Goal: Information Seeking & Learning: Learn about a topic

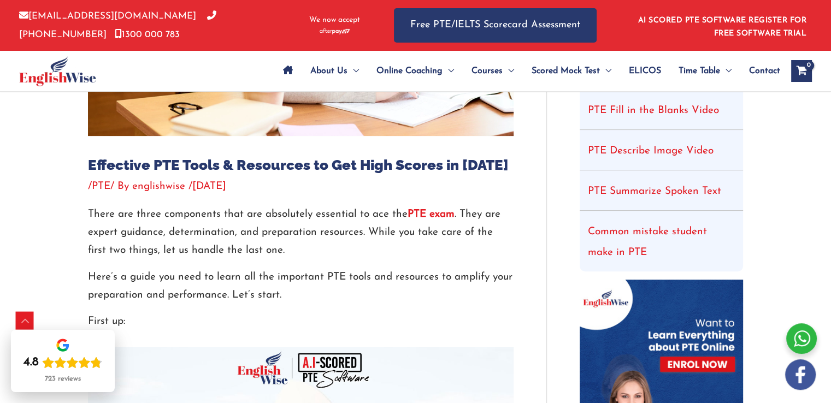
scroll to position [328, 0]
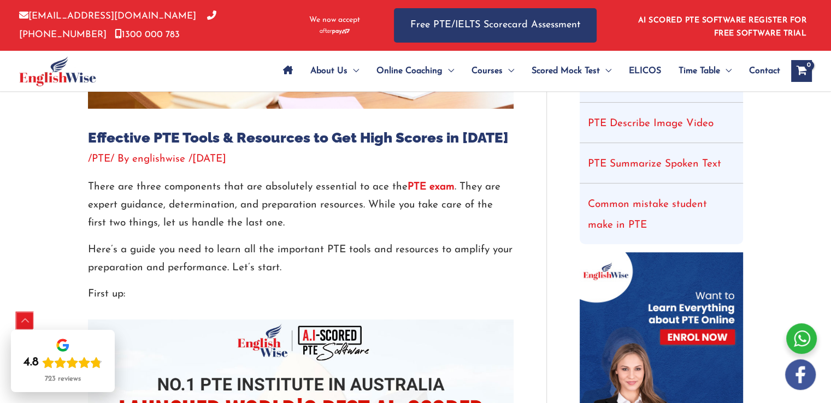
click at [26, 324] on div "Scroll to Top" at bounding box center [24, 320] width 17 height 17
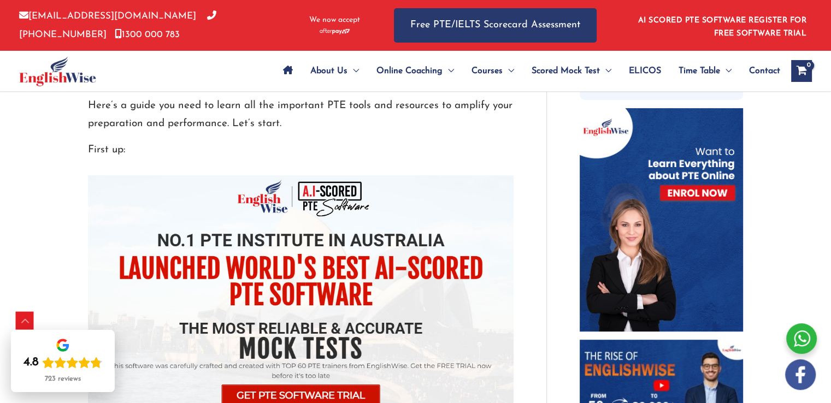
scroll to position [492, 0]
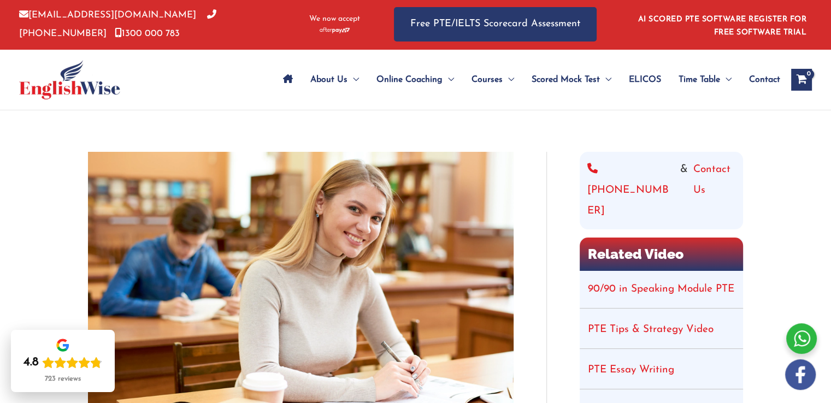
scroll to position [0, 0]
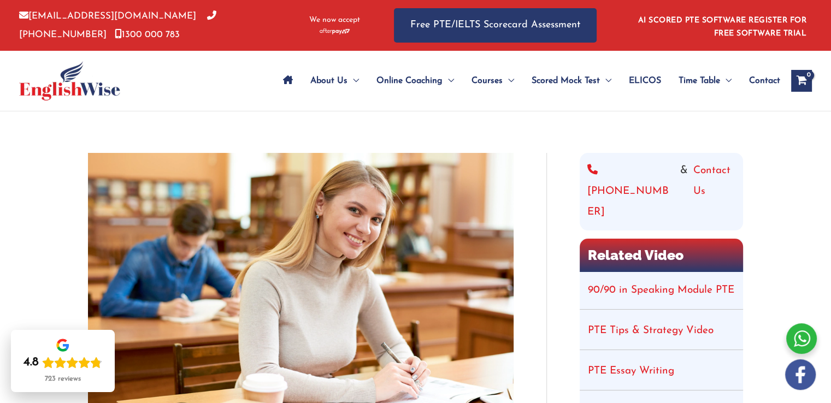
click at [673, 285] on link "90/90 in Speaking Module PTE" at bounding box center [661, 290] width 146 height 10
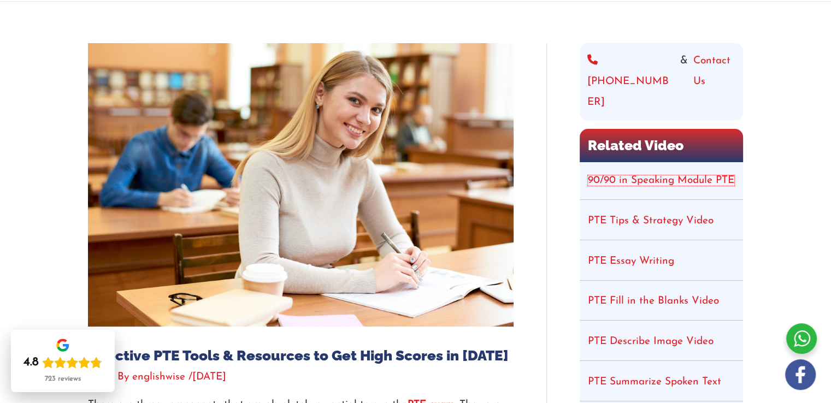
scroll to position [109, 0]
click at [684, 216] on link "PTE Tips & Strategy Video" at bounding box center [651, 221] width 126 height 10
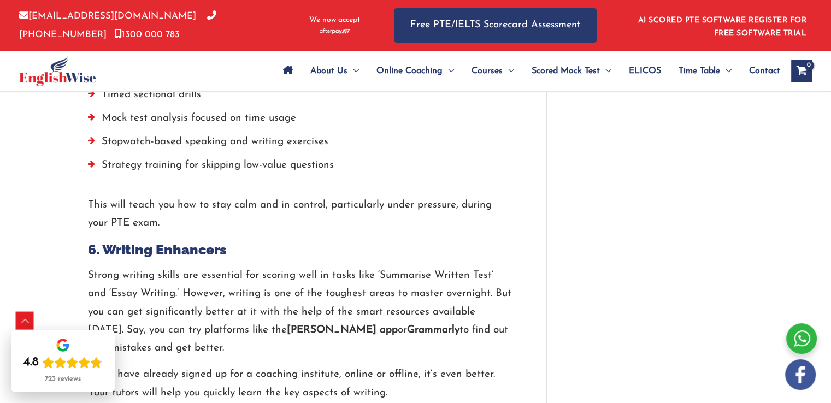
scroll to position [1912, 0]
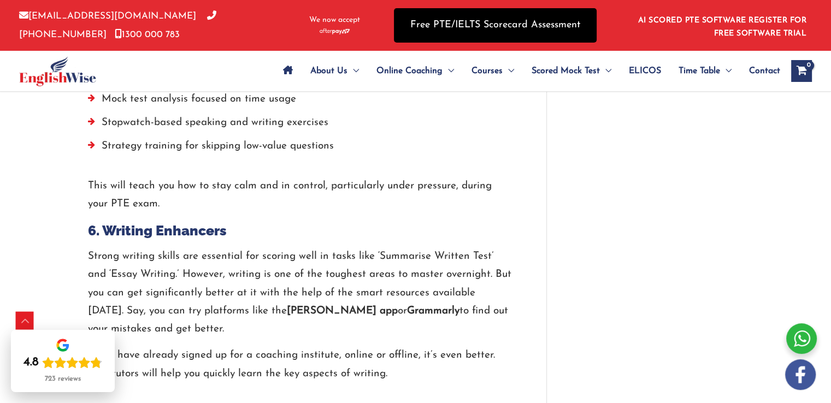
click at [530, 33] on link "Free PTE/IELTS Scorecard Assessment" at bounding box center [495, 25] width 203 height 34
